Goal: Task Accomplishment & Management: Manage account settings

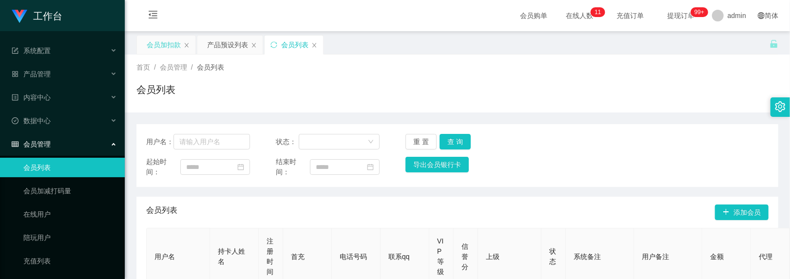
scroll to position [219, 0]
click at [166, 48] on div "会员加扣款" at bounding box center [164, 45] width 34 height 19
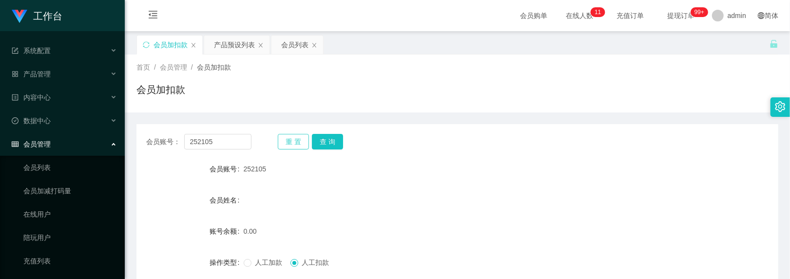
click at [294, 141] on button "重 置" at bounding box center [293, 142] width 31 height 16
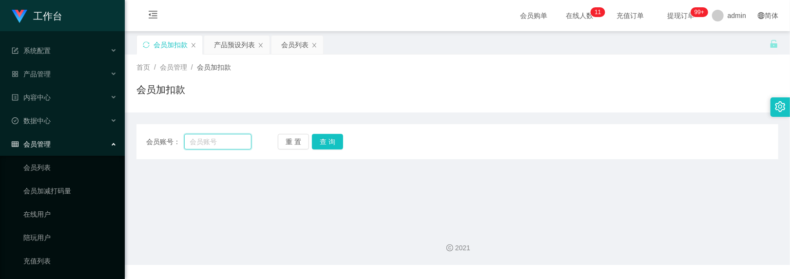
click at [246, 141] on input "text" at bounding box center [218, 142] width 68 height 16
paste input "252105"
type input "252105"
click at [332, 143] on button "查 询" at bounding box center [327, 142] width 31 height 16
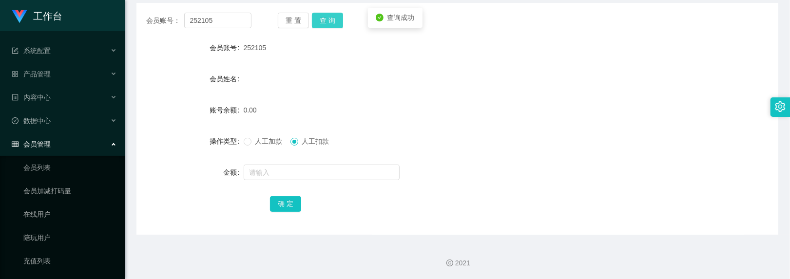
scroll to position [122, 0]
click at [256, 140] on span "人工加款" at bounding box center [269, 141] width 35 height 8
click at [269, 174] on input "text" at bounding box center [322, 172] width 156 height 16
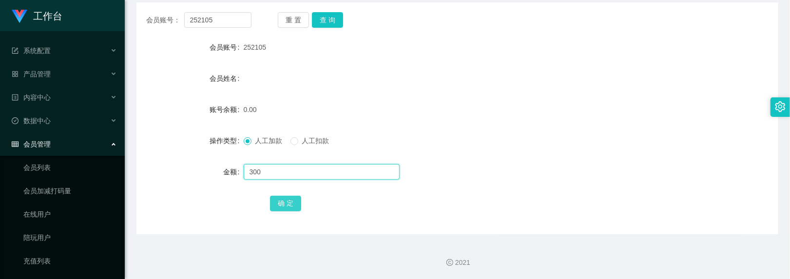
type input "300"
drag, startPoint x: 278, startPoint y: 199, endPoint x: 184, endPoint y: 163, distance: 100.3
click at [278, 199] on button "确 定" at bounding box center [285, 204] width 31 height 16
click at [492, 36] on div "会员账号： 252105 重 置 查 询 会员账号 252105 会员姓名 账号余额 300.00 操作类型 人工加款 人工扣款 金额 确 定" at bounding box center [458, 118] width 642 height 232
